Goal: Task Accomplishment & Management: Use online tool/utility

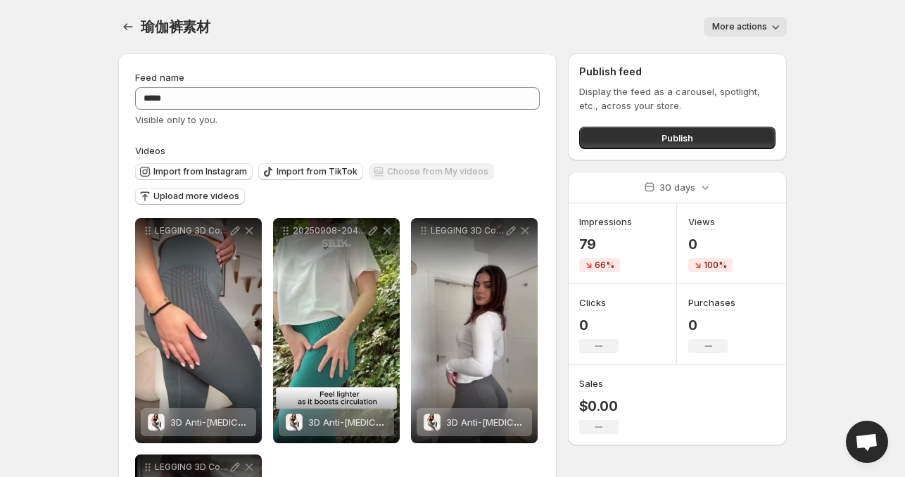
scroll to position [25, 0]
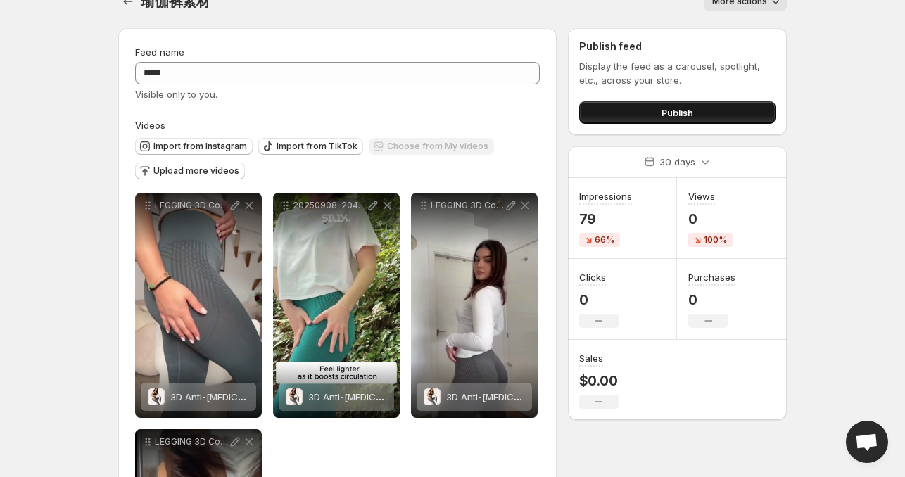
drag, startPoint x: 0, startPoint y: 0, endPoint x: 641, endPoint y: 101, distance: 649.0
click at [641, 101] on button "Publish" at bounding box center [677, 112] width 196 height 23
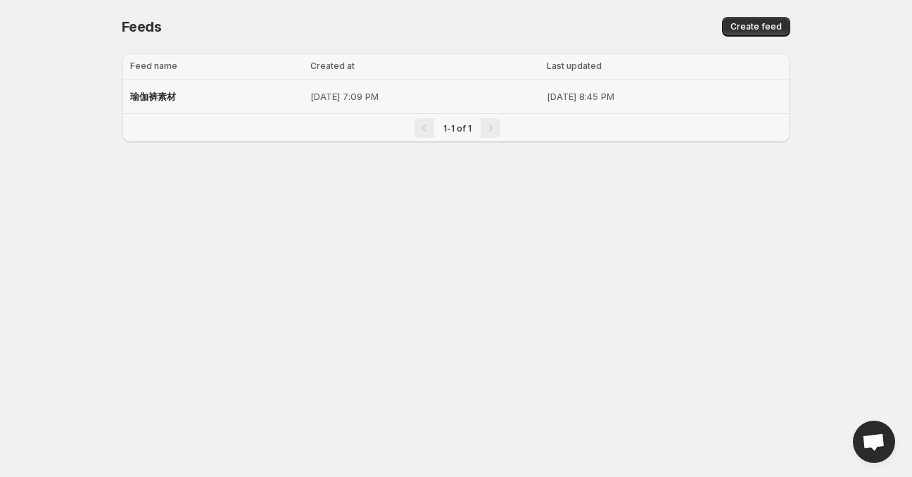
click at [429, 104] on td "[DATE] 7:09 PM" at bounding box center [424, 97] width 236 height 34
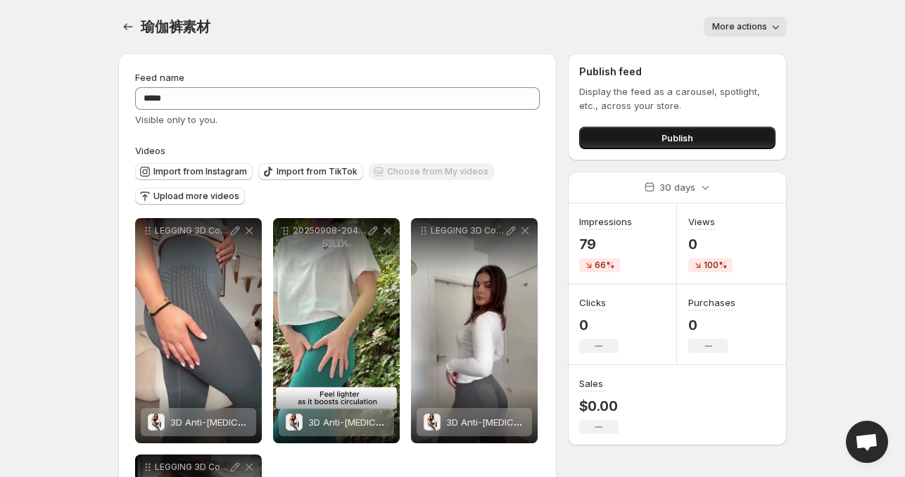
click at [682, 137] on span "Publish" at bounding box center [677, 138] width 32 height 14
click at [645, 139] on button "Publish" at bounding box center [677, 138] width 196 height 23
